Goal: Find specific page/section: Find specific page/section

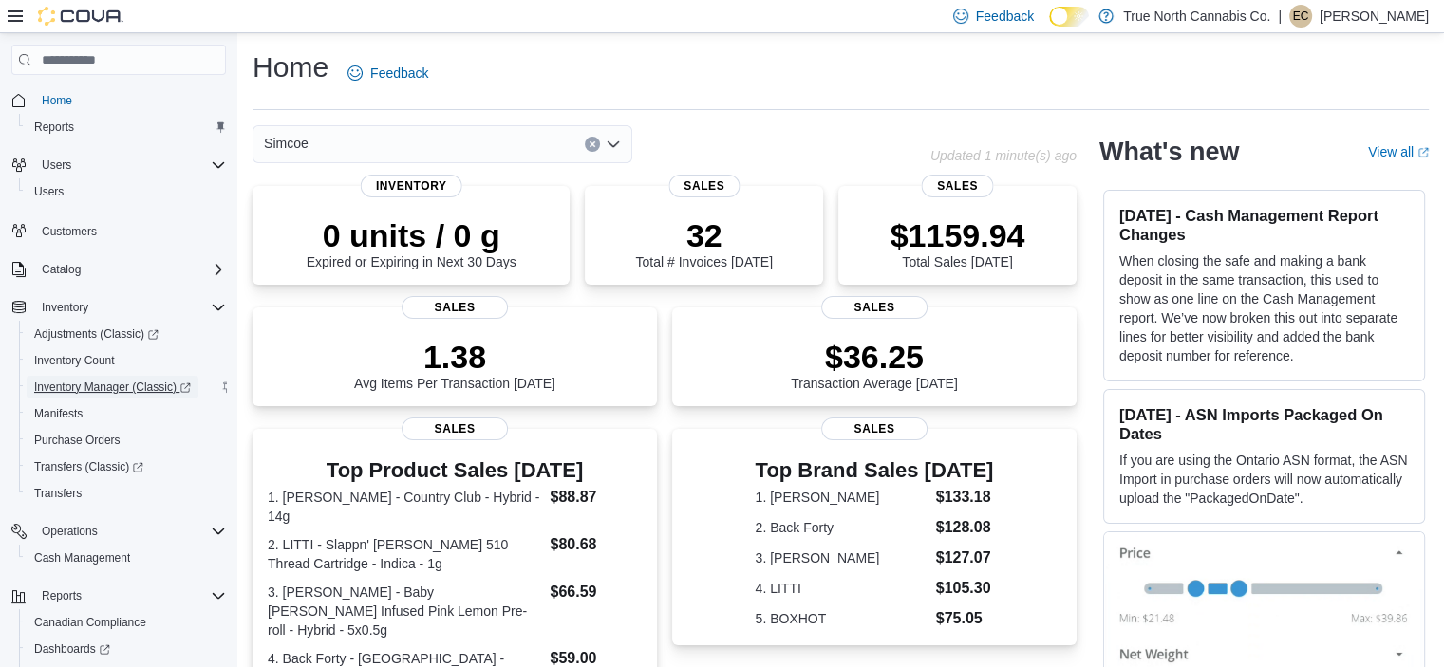
click at [147, 395] on span "Inventory Manager (Classic)" at bounding box center [112, 387] width 157 height 23
